Goal: Task Accomplishment & Management: Manage account settings

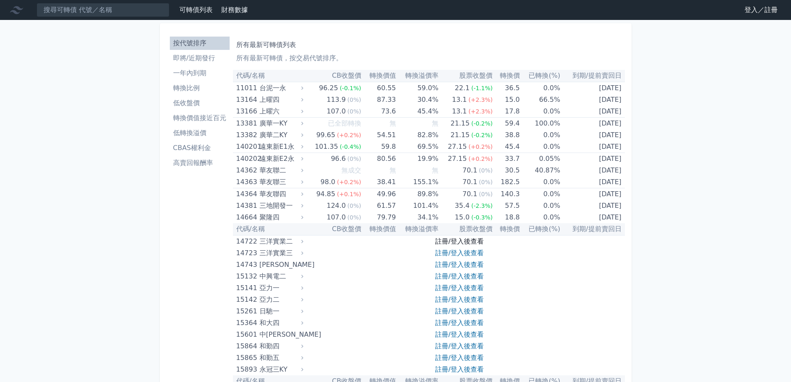
click at [469, 242] on link "註冊/登入後查看" at bounding box center [459, 241] width 49 height 8
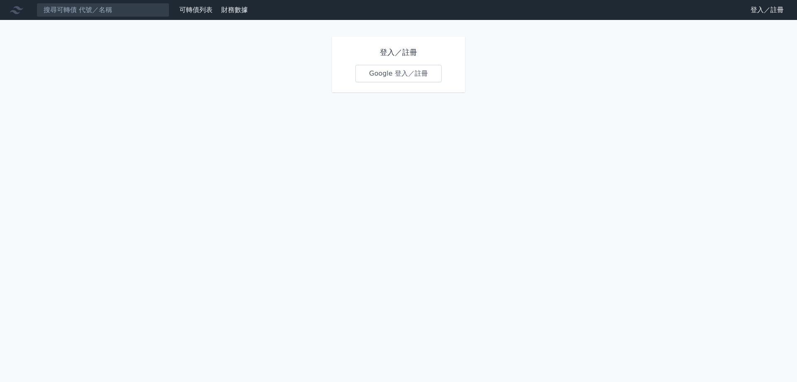
click at [424, 76] on link "Google 登入／註冊" at bounding box center [398, 73] width 86 height 17
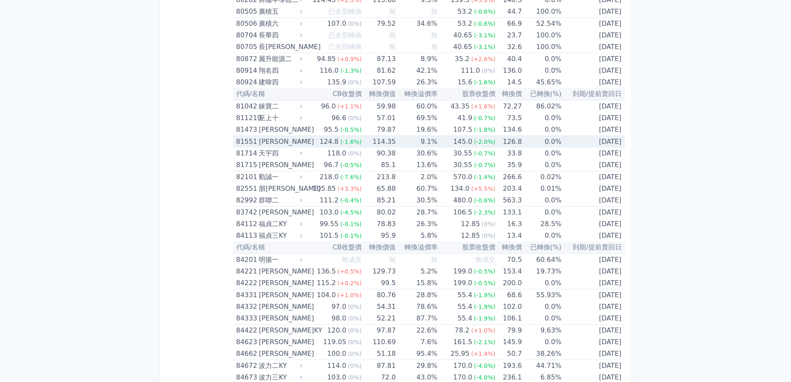
scroll to position [4579, 0]
